Goal: Task Accomplishment & Management: Manage account settings

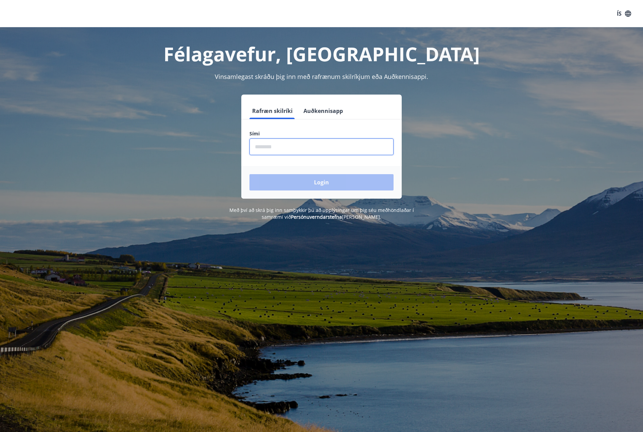
click at [318, 144] on input "phone" at bounding box center [322, 146] width 144 height 17
click at [314, 181] on div "Login" at bounding box center [321, 182] width 160 height 33
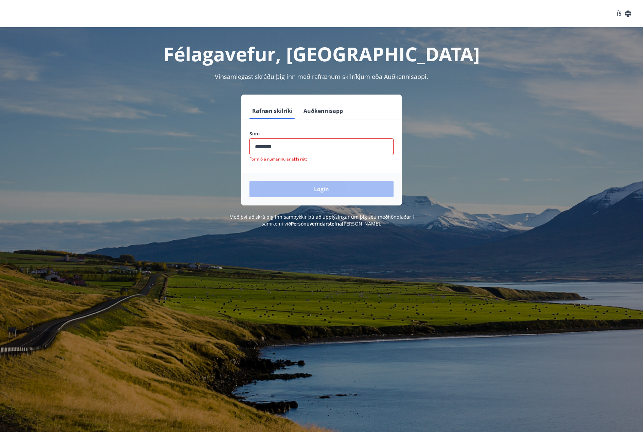
click at [305, 143] on input "phone" at bounding box center [322, 146] width 144 height 17
type input "*"
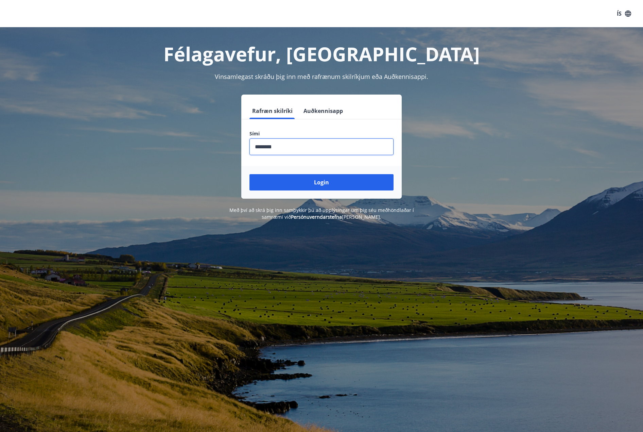
type input "********"
click at [250, 174] on button "Login" at bounding box center [322, 182] width 144 height 16
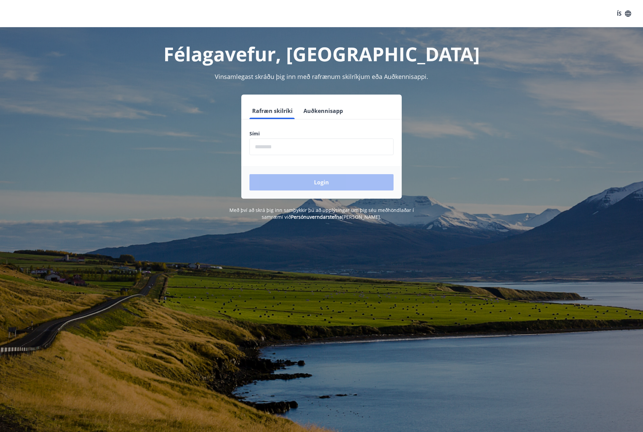
click at [272, 161] on form "Rafræn skilríki Auðkennisapp Sími ​ Login" at bounding box center [321, 151] width 160 height 96
click at [150, 96] on div "Rafræn skilríki Auðkennisapp Sími ​ Login" at bounding box center [321, 147] width 473 height 104
click at [479, 93] on div "Félagavefur, [PERSON_NAME] Vinsamlegast skráðu þig inn með rafrænum skilríkjum …" at bounding box center [322, 123] width 490 height 193
click at [465, 148] on div "Rafræn skilríki Auðkennisapp Sími ​ Login" at bounding box center [321, 147] width 473 height 104
click at [282, 149] on input "phone" at bounding box center [322, 146] width 144 height 17
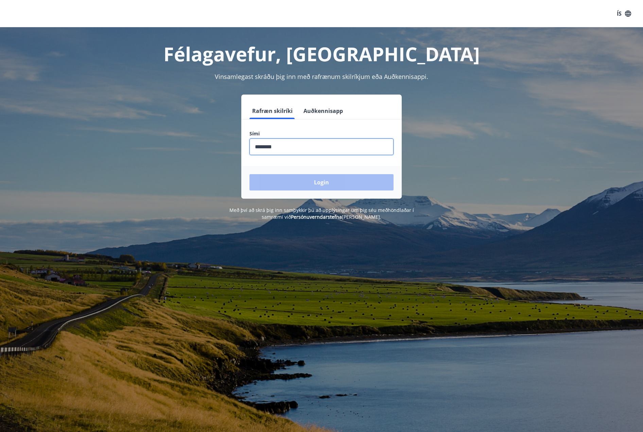
click at [298, 184] on div "Login" at bounding box center [321, 182] width 160 height 33
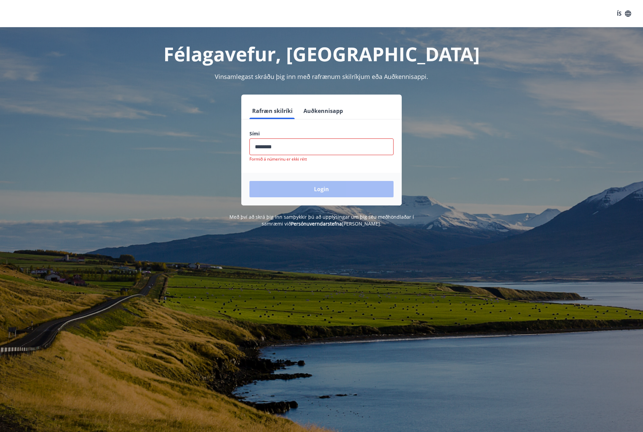
click at [284, 140] on input "phone" at bounding box center [322, 146] width 144 height 17
drag, startPoint x: 310, startPoint y: 148, endPoint x: 51, endPoint y: 150, distance: 259.4
click at [111, 148] on div "Rafræn skilríki Auðkennisapp Sími ​ Formið á númerinu er ekki rétt Login" at bounding box center [321, 150] width 473 height 111
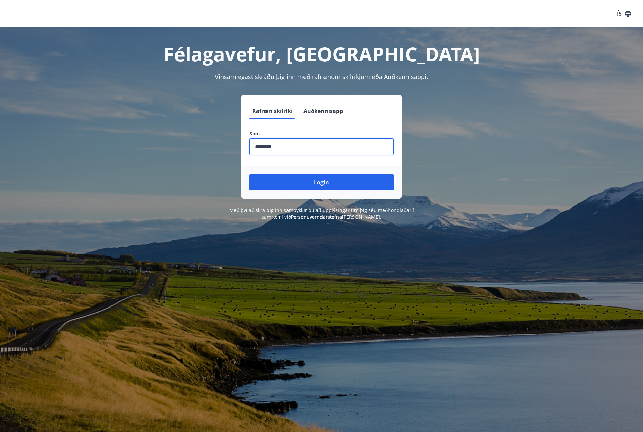
click at [250, 174] on button "Login" at bounding box center [322, 182] width 144 height 16
click at [298, 150] on input "phone" at bounding box center [322, 146] width 144 height 17
type input "********"
click at [250, 174] on button "Login" at bounding box center [322, 182] width 144 height 16
